Goal: Information Seeking & Learning: Learn about a topic

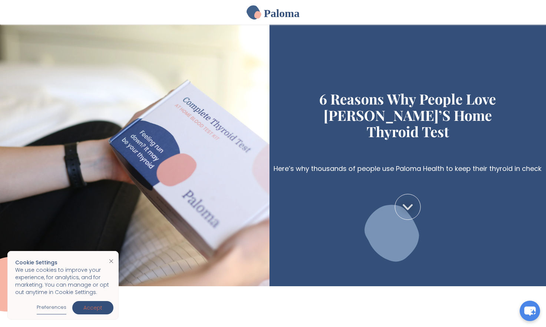
click at [105, 304] on link "Accept" at bounding box center [92, 307] width 41 height 13
